Goal: Task Accomplishment & Management: Use online tool/utility

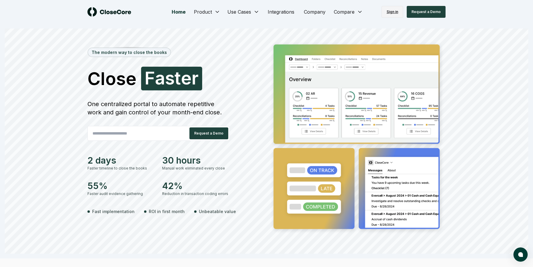
click at [400, 12] on link "Sign in" at bounding box center [393, 12] width 22 height 12
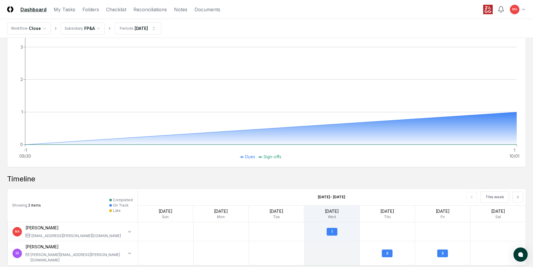
scroll to position [383, 0]
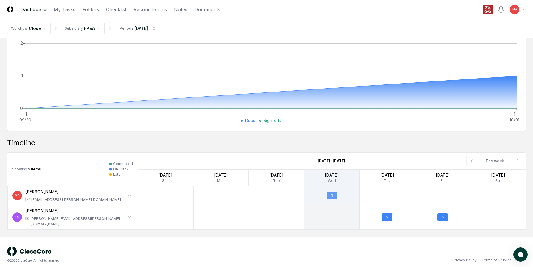
click at [332, 195] on div "1" at bounding box center [332, 196] width 11 height 8
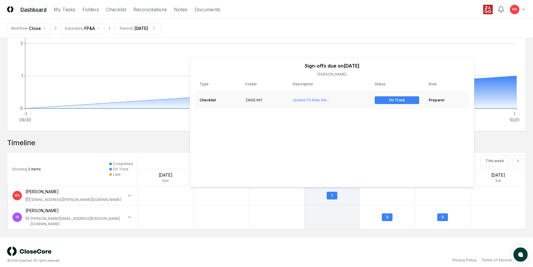
click at [305, 102] on td "Update FX Rate file..." at bounding box center [329, 99] width 82 height 17
click at [311, 102] on link "Update FX Rate file..." at bounding box center [311, 100] width 36 height 4
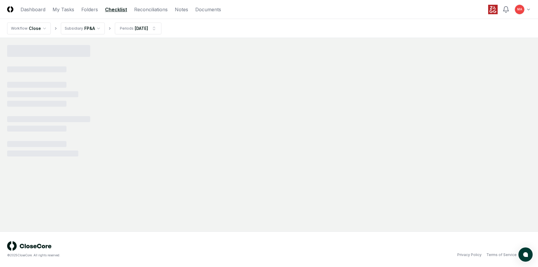
click at [316, 101] on div at bounding box center [268, 94] width 523 height 25
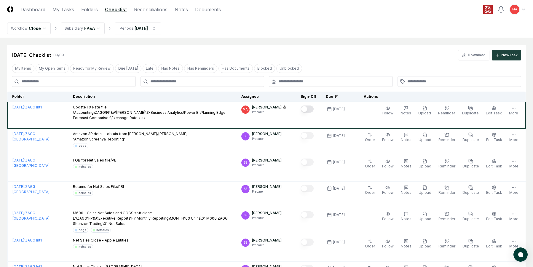
drag, startPoint x: 314, startPoint y: 110, endPoint x: 316, endPoint y: 96, distance: 13.7
click at [314, 110] on button "Mark complete" at bounding box center [307, 109] width 13 height 7
